Goal: Information Seeking & Learning: Learn about a topic

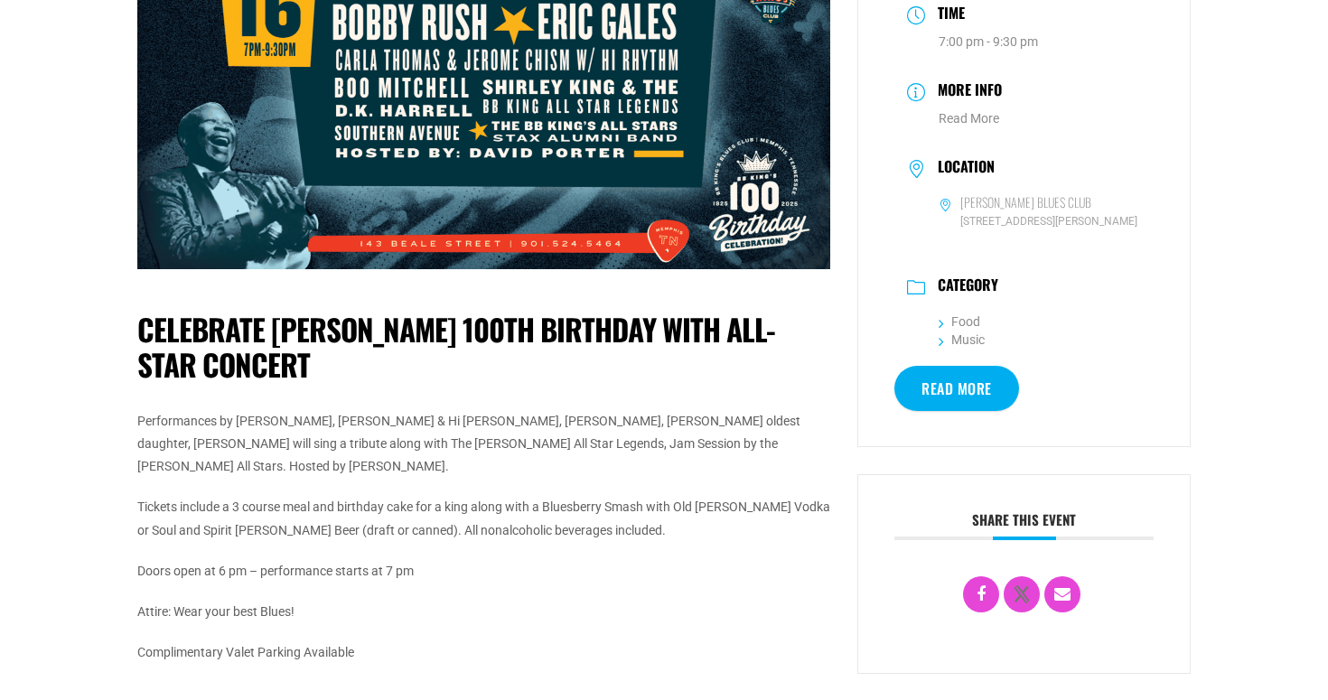
scroll to position [237, 0]
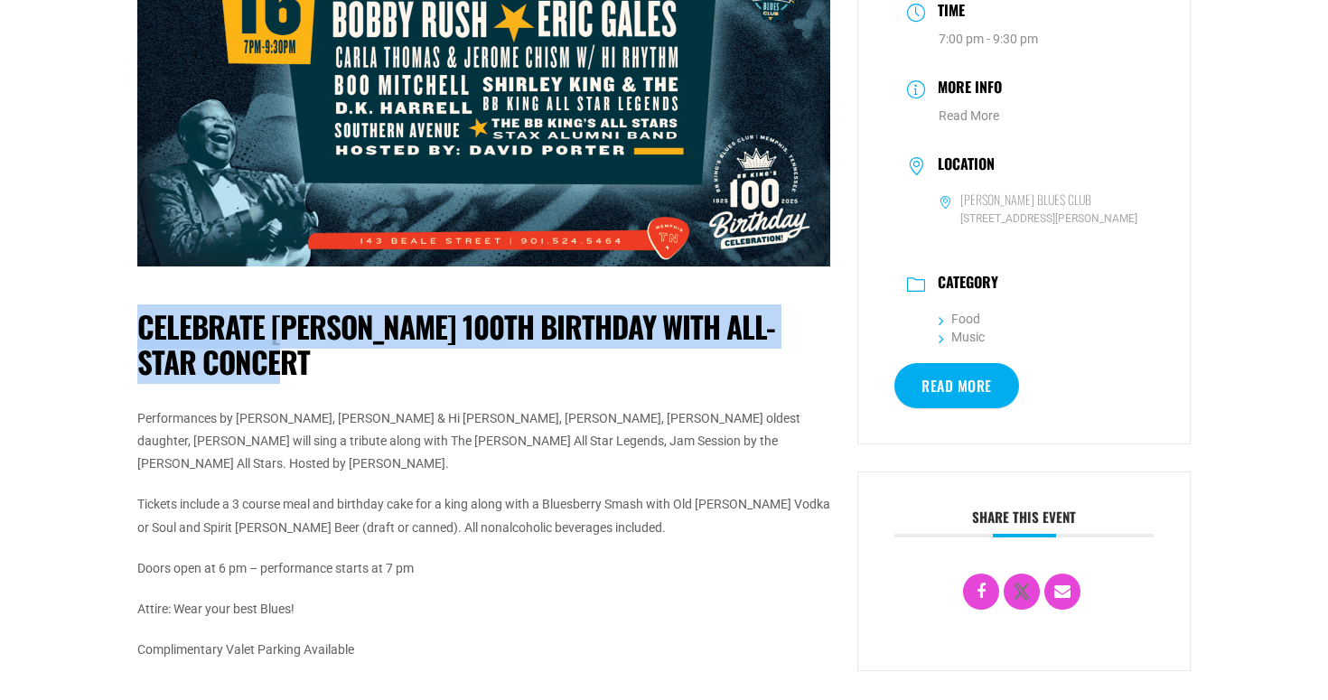
drag, startPoint x: 255, startPoint y: 367, endPoint x: 142, endPoint y: 332, distance: 118.0
click at [142, 332] on h1 "Celebrate [PERSON_NAME] 100th Birthday with All-Star Concert" at bounding box center [483, 344] width 693 height 71
copy h1 "Celebrate [PERSON_NAME] 100th Birthday with All-Star Concert"
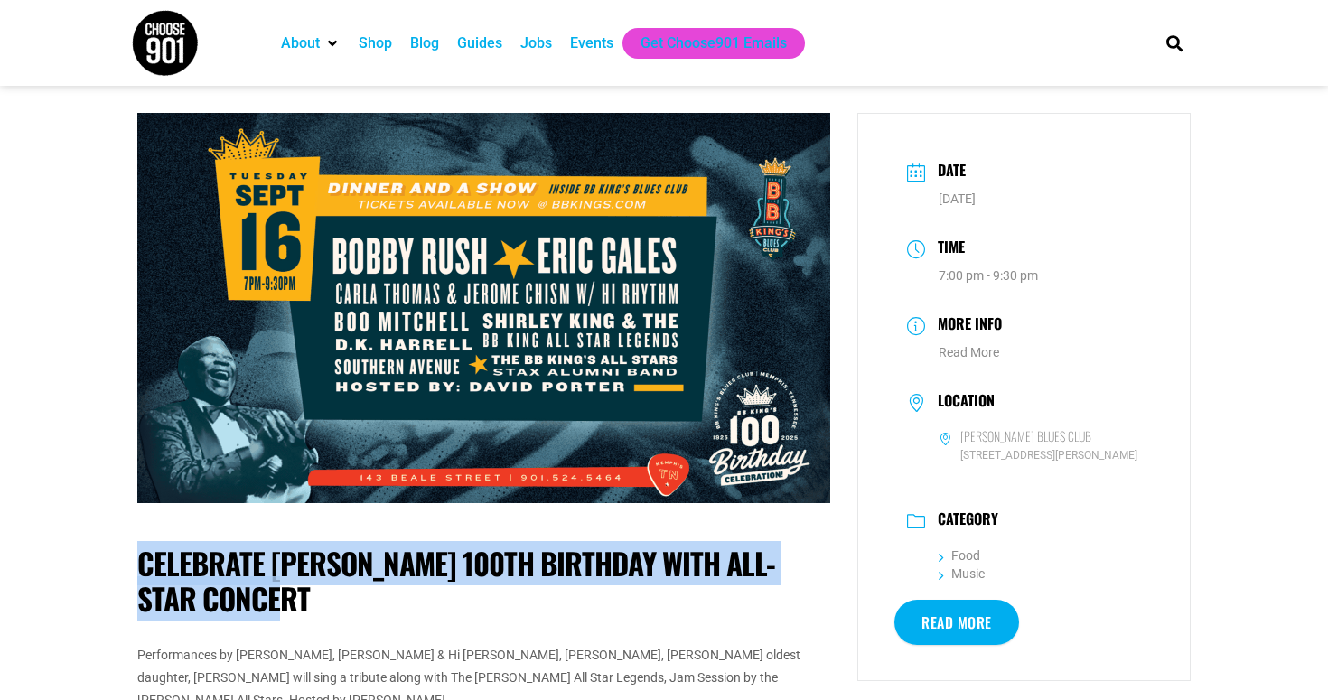
scroll to position [0, 0]
drag, startPoint x: 1012, startPoint y: 472, endPoint x: 959, endPoint y: 440, distance: 62.4
click at [959, 440] on dl "[PERSON_NAME] Blues Club [STREET_ADDRESS][PERSON_NAME]" at bounding box center [1024, 446] width 234 height 36
copy dl "[PERSON_NAME] Blues Club [STREET_ADDRESS][PERSON_NAME]"
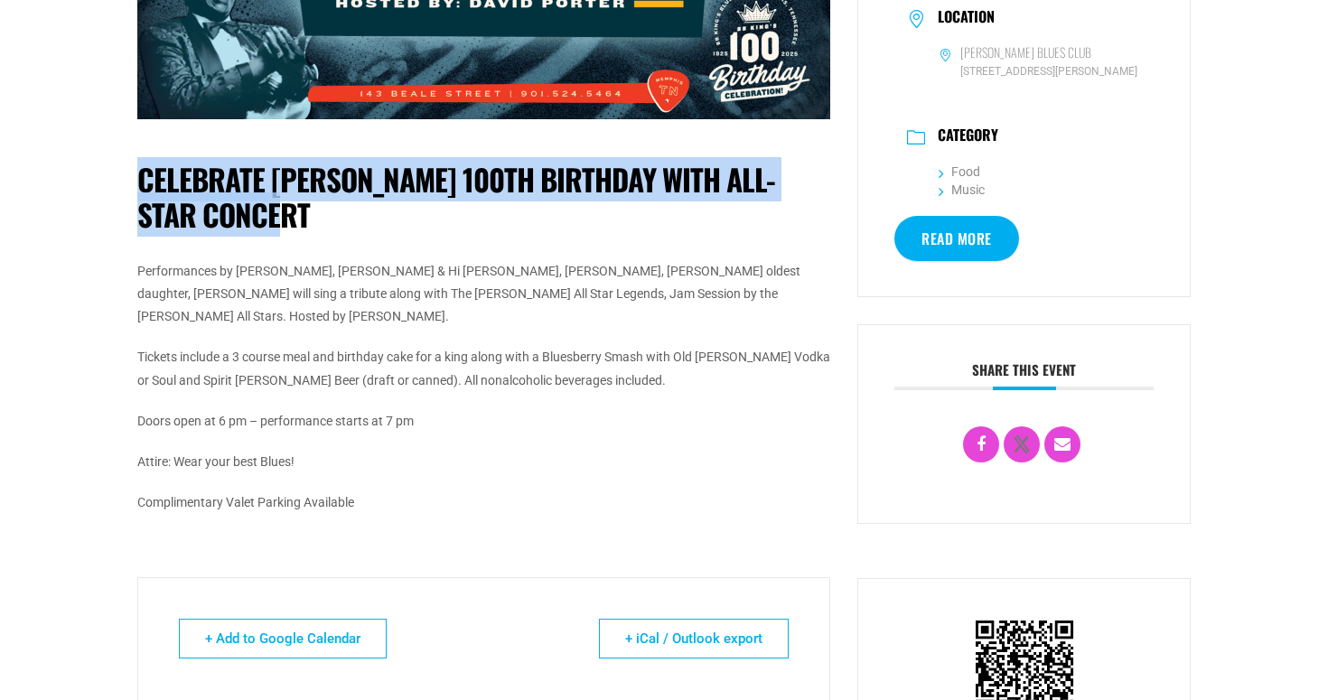
scroll to position [400, 0]
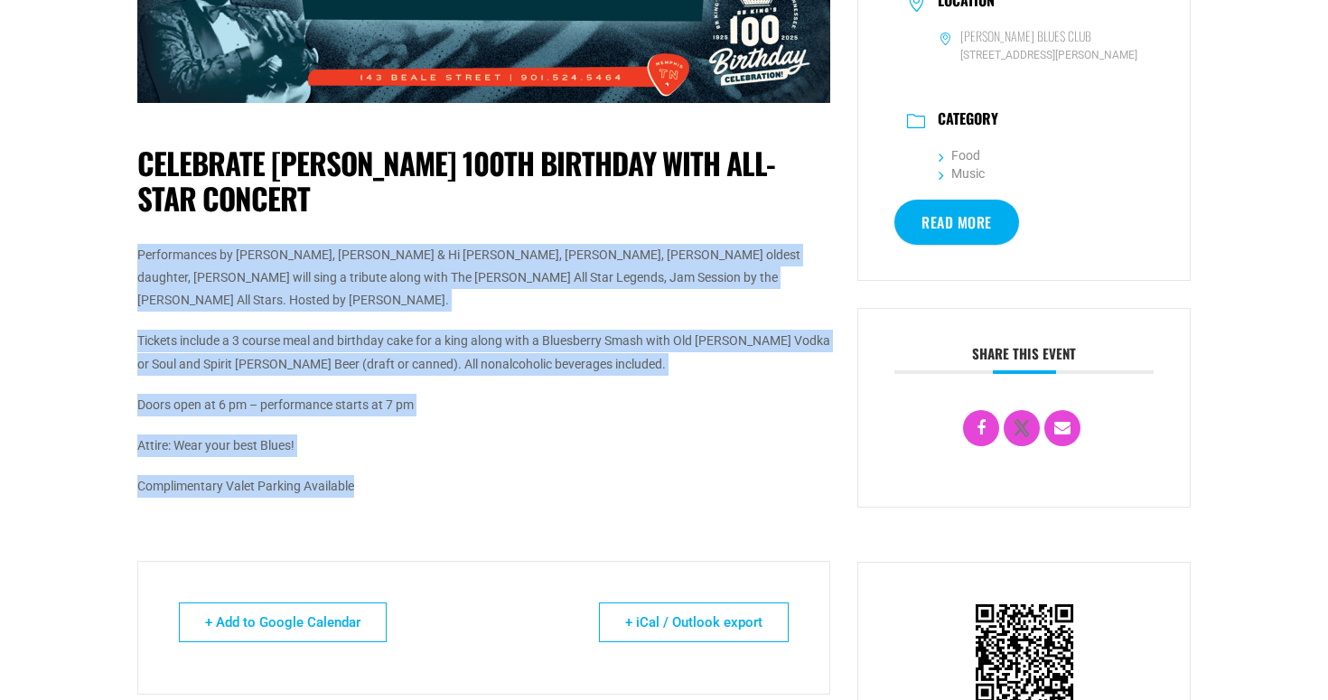
drag, startPoint x: 398, startPoint y: 470, endPoint x: 136, endPoint y: 253, distance: 340.0
click at [136, 253] on div "Celebrate [PERSON_NAME] 100th Birthday with All-Star Concert Performances by [P…" at bounding box center [484, 348] width 720 height 1270
copy div "Performances by [PERSON_NAME], [PERSON_NAME] & Hi [PERSON_NAME], [PERSON_NAME],…"
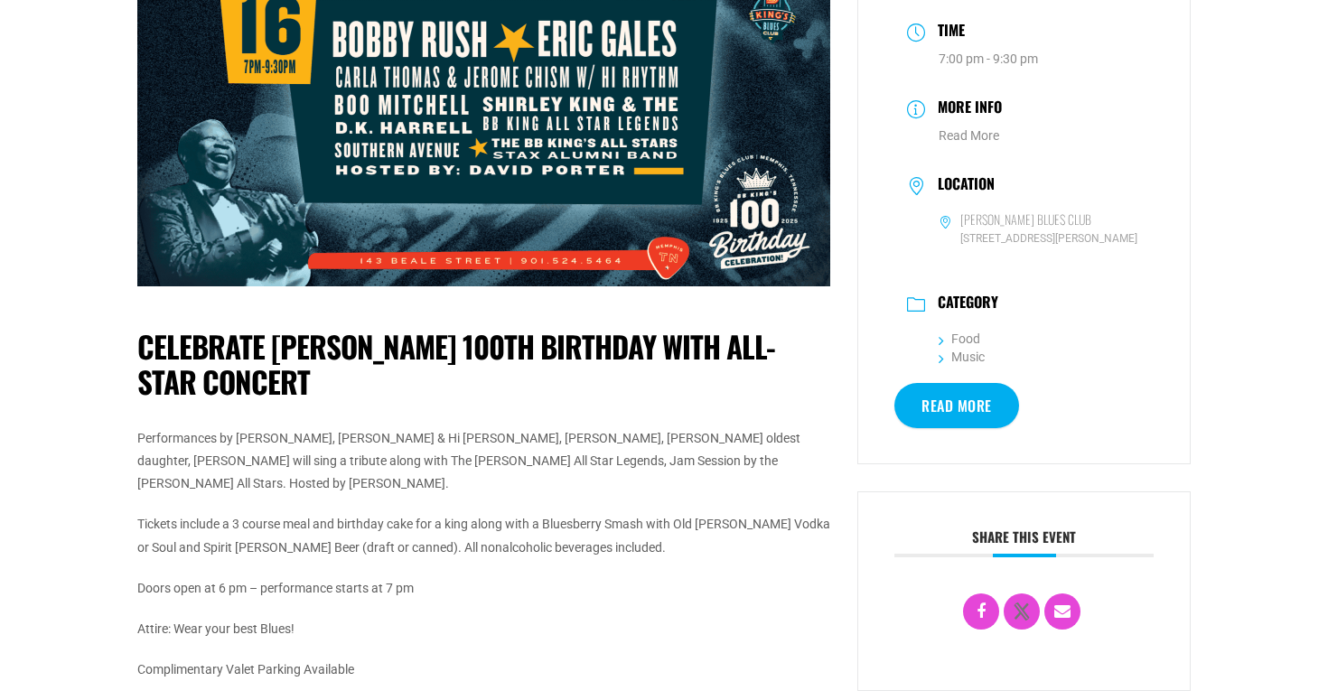
scroll to position [221, 0]
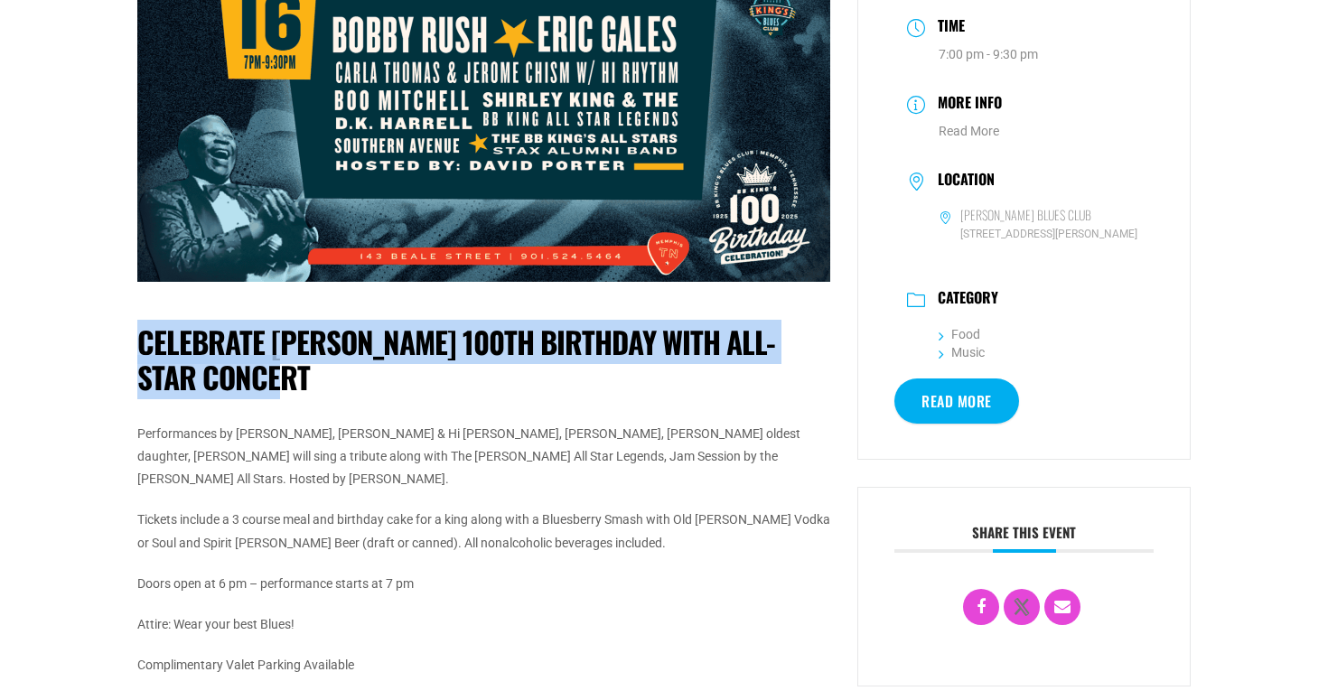
drag, startPoint x: 250, startPoint y: 386, endPoint x: 141, endPoint y: 346, distance: 116.3
click at [141, 346] on h1 "Celebrate [PERSON_NAME] 100th Birthday with All-Star Concert" at bounding box center [483, 359] width 693 height 71
copy h1 "Celebrate [PERSON_NAME] 100th Birthday with All-Star Concert"
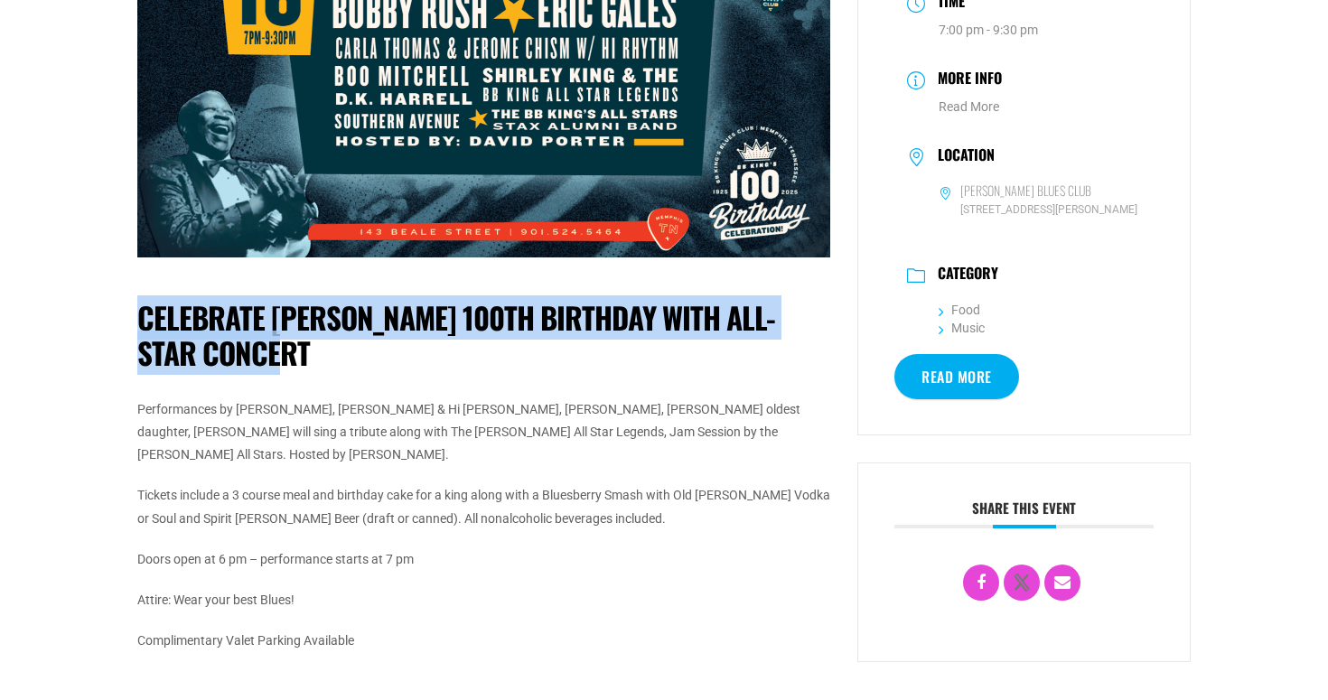
scroll to position [278, 0]
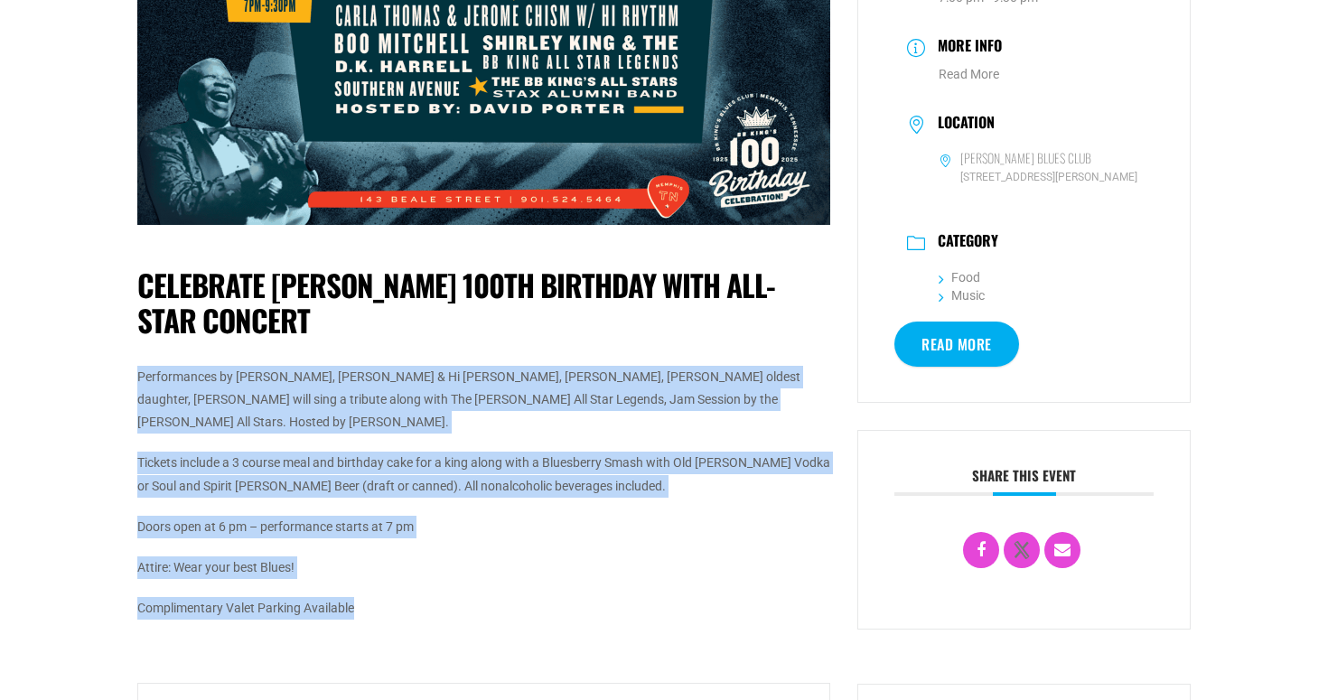
drag, startPoint x: 378, startPoint y: 580, endPoint x: 128, endPoint y: 375, distance: 322.8
click at [128, 375] on div "Celebrate [PERSON_NAME] 100th Birthday with All-Star Concert Performances by [P…" at bounding box center [484, 470] width 720 height 1270
copy div "Performances by [PERSON_NAME], [PERSON_NAME] & Hi [PERSON_NAME], [PERSON_NAME],…"
